Goal: Navigation & Orientation: Understand site structure

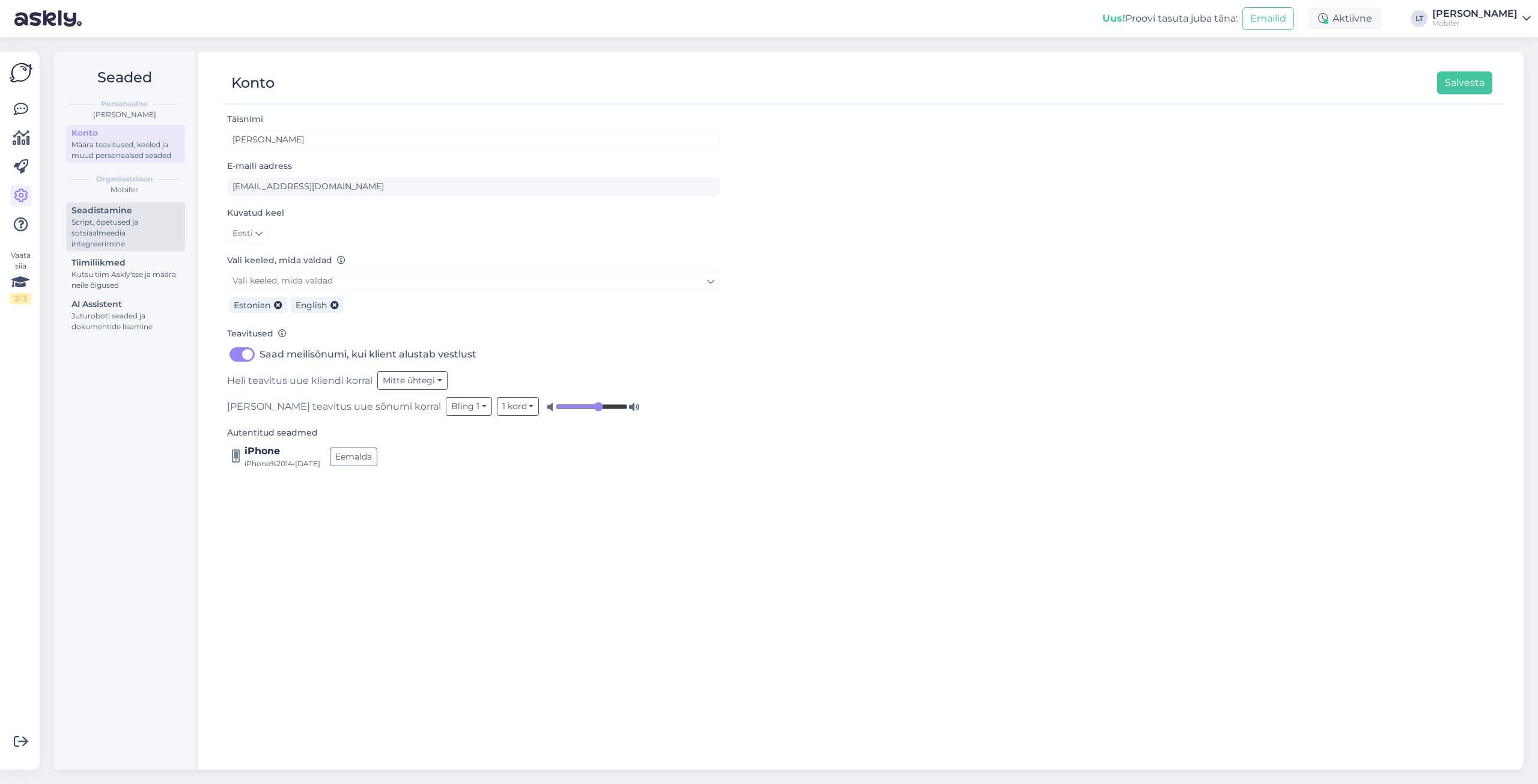
click at [104, 209] on div "Seadistamine" at bounding box center [125, 210] width 108 height 13
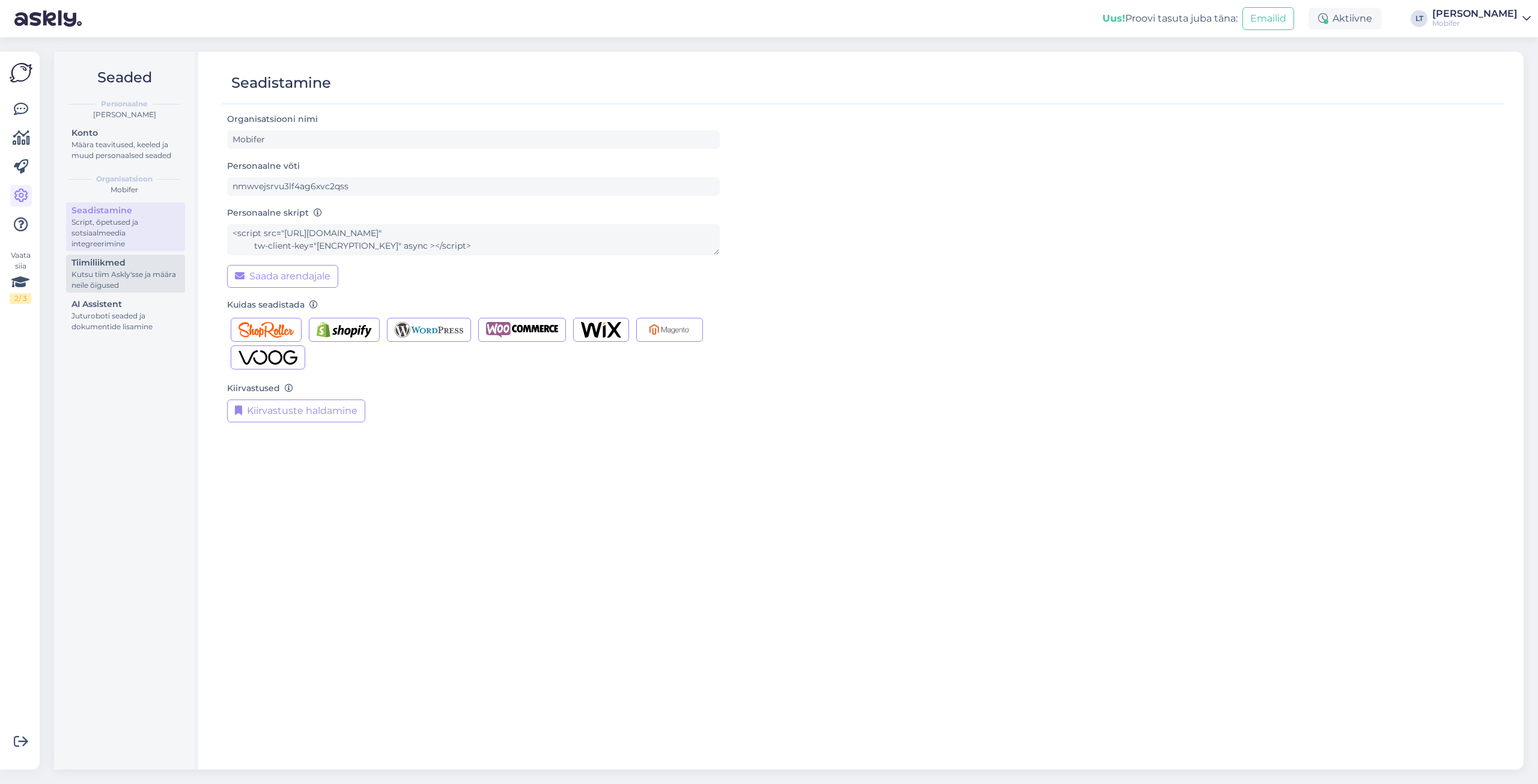
click at [125, 278] on div "Kutsu tiim Askly'sse ja määra neile õigused" at bounding box center [125, 279] width 108 height 22
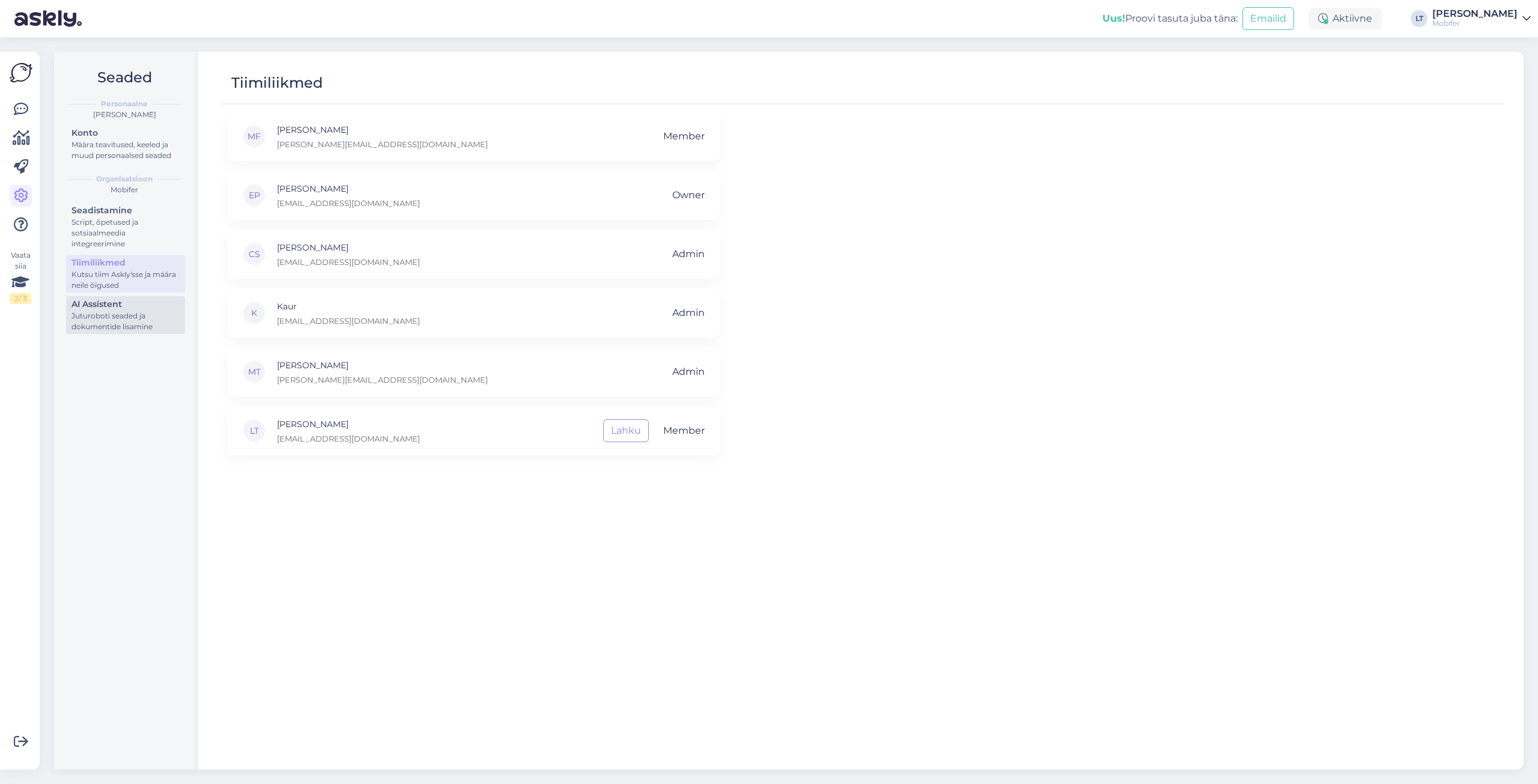
click at [113, 317] on div "Juturoboti seaded ja dokumentide lisamine" at bounding box center [125, 321] width 108 height 22
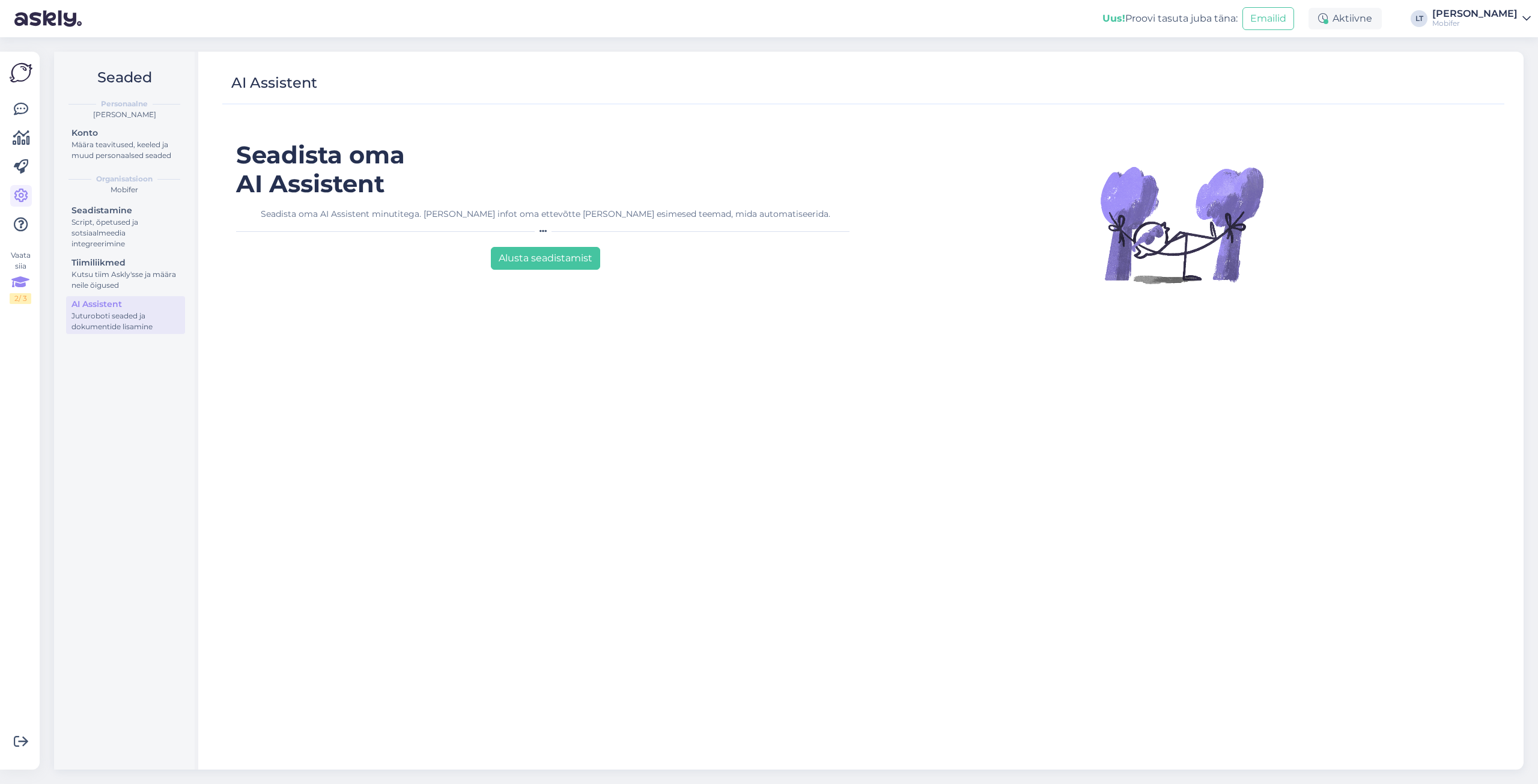
click at [16, 278] on icon at bounding box center [20, 282] width 18 height 22
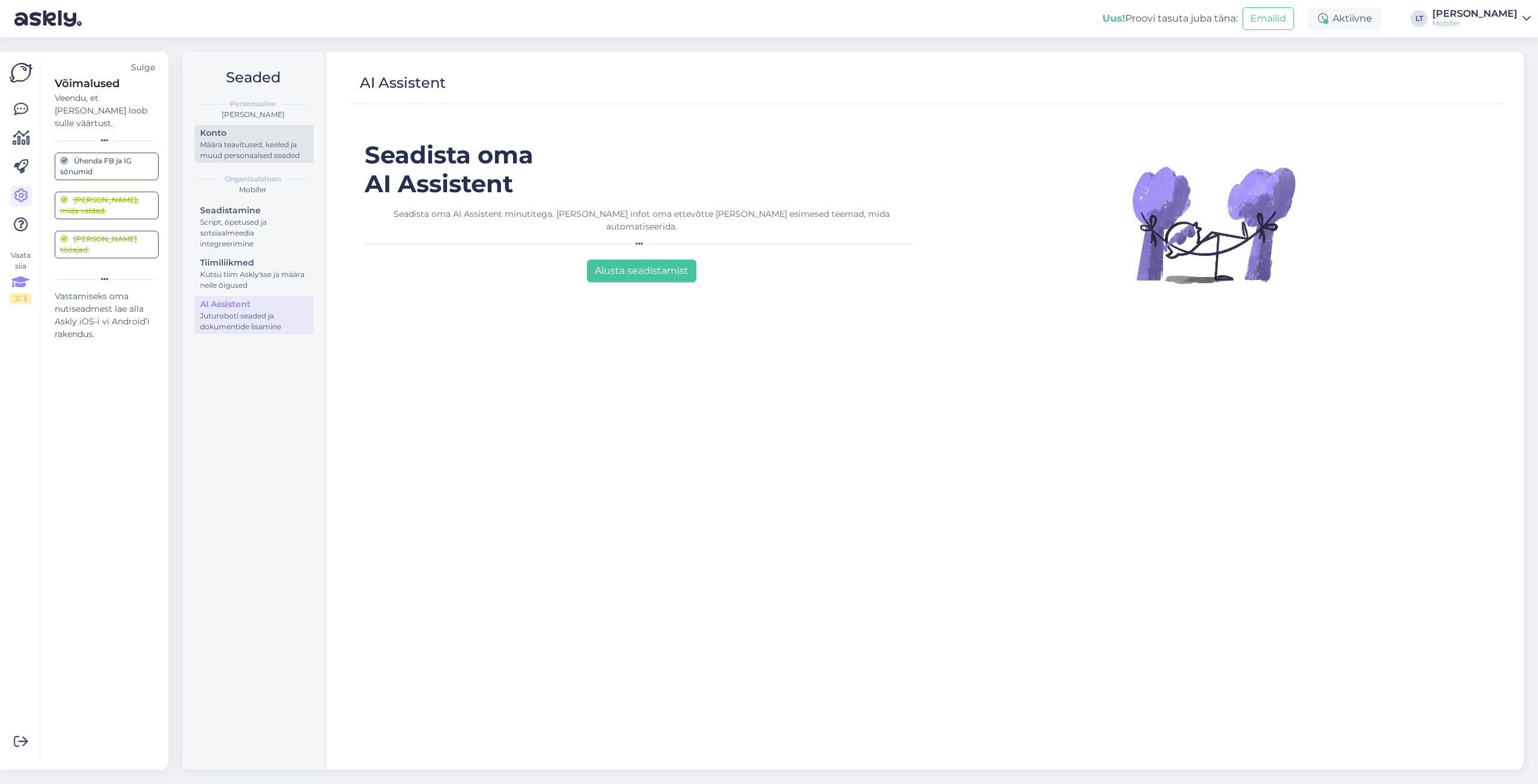
click at [214, 139] on div "Konto" at bounding box center [253, 133] width 108 height 13
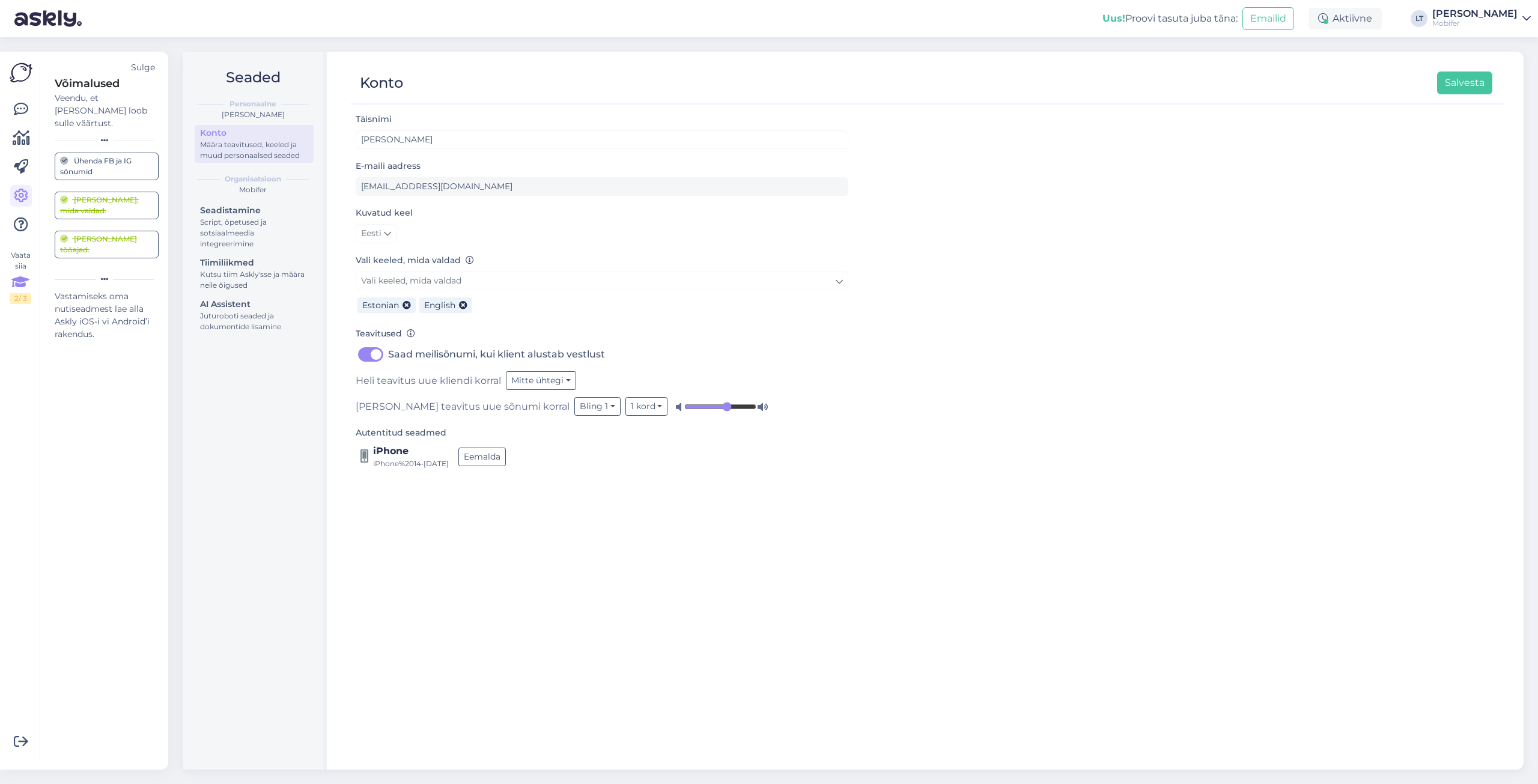
click at [1455, 23] on div "Mobifer" at bounding box center [1475, 23] width 85 height 10
click at [1409, 49] on span "Mobifer" at bounding box center [1398, 47] width 144 height 19
click at [1421, 48] on span "Mobifer" at bounding box center [1398, 47] width 144 height 19
click at [1110, 201] on div "Täisnimi [PERSON_NAME] E-maili aadress [EMAIL_ADDRESS][DOMAIN_NAME] Kuvatud kee…" at bounding box center [927, 435] width 1153 height 647
click at [19, 193] on icon at bounding box center [21, 195] width 14 height 14
